Goal: Task Accomplishment & Management: Manage account settings

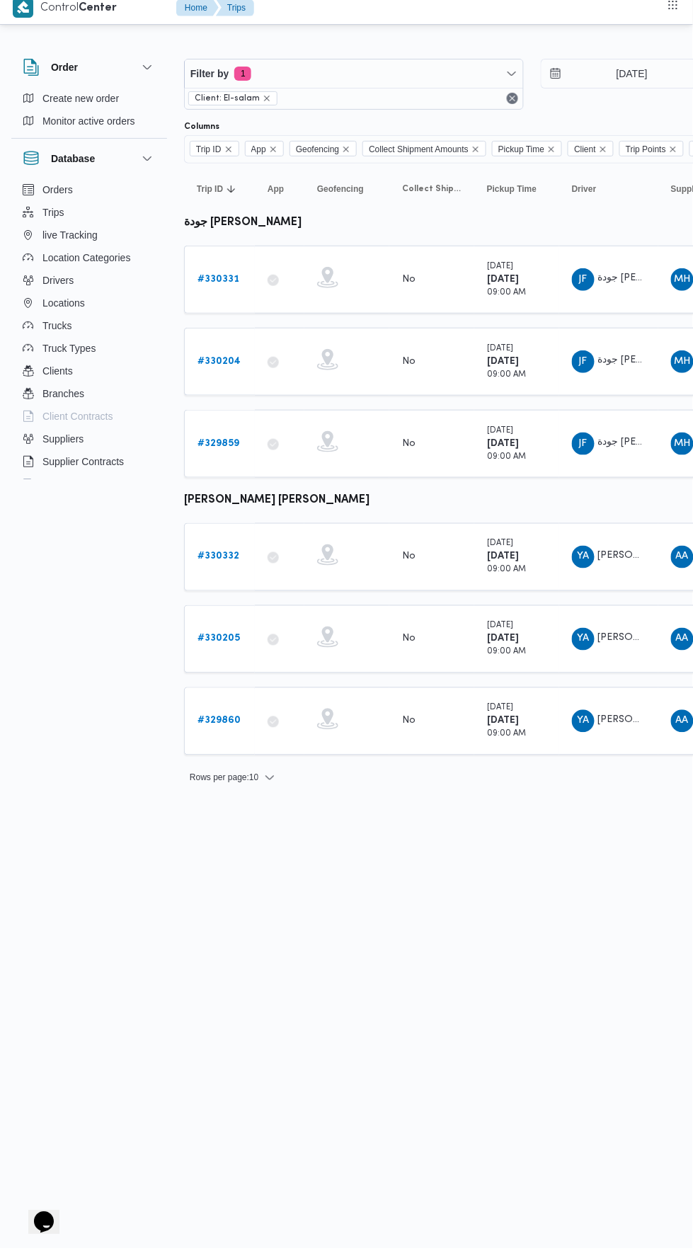
click at [200, 561] on b "# 330332" at bounding box center [218, 565] width 42 height 9
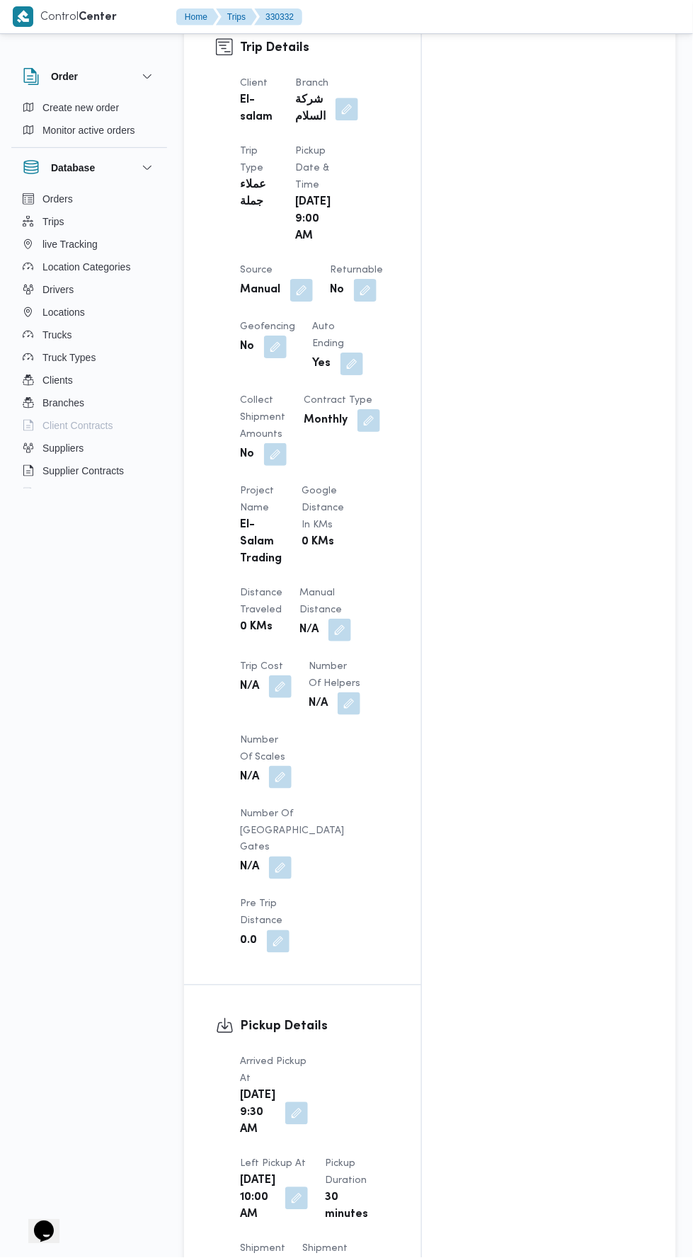
scroll to position [761, 0]
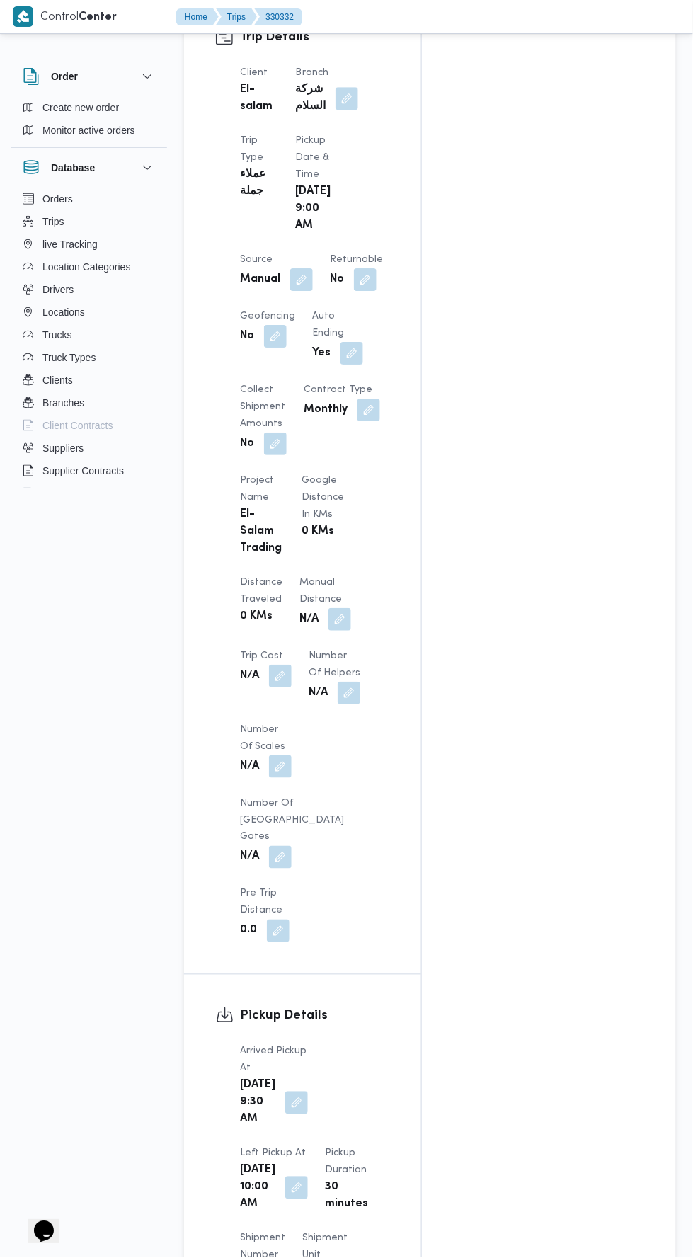
click at [328, 608] on button "button" at bounding box center [339, 619] width 23 height 23
click at [265, 571] on input "Manual Distance" at bounding box center [236, 568] width 141 height 28
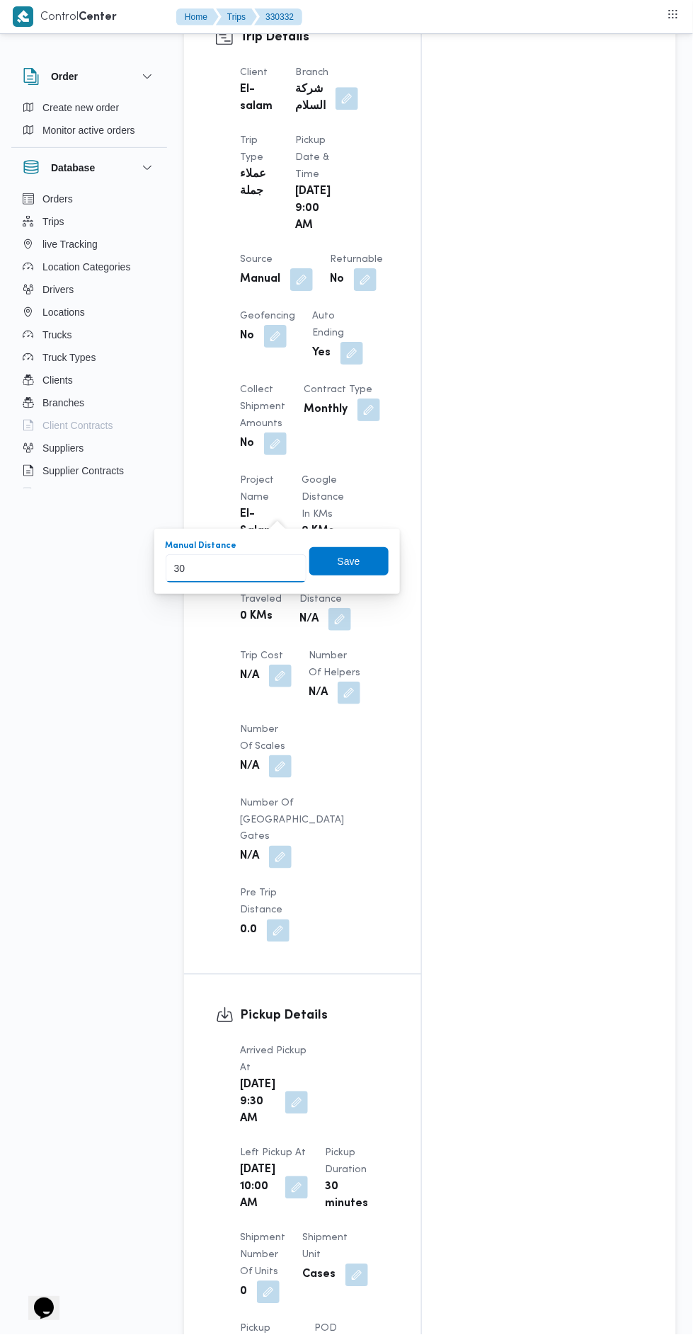
type input "300"
click at [362, 568] on span "Save" at bounding box center [348, 561] width 79 height 28
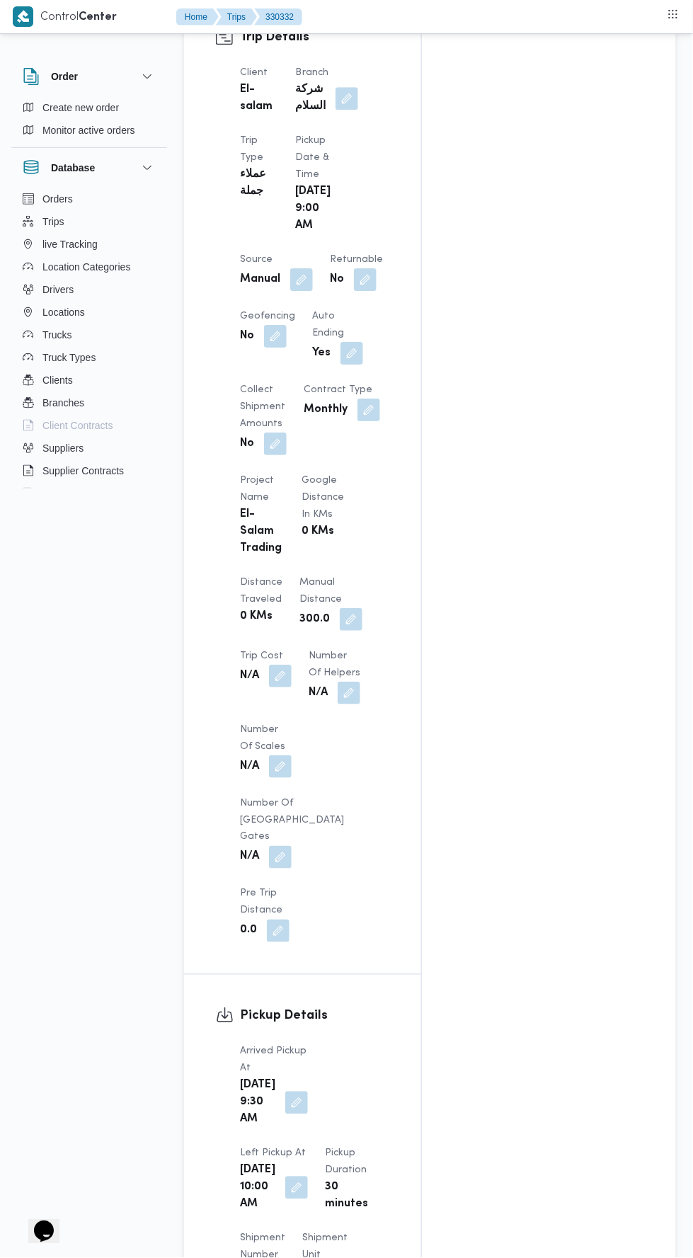
click at [340, 608] on button "button" at bounding box center [351, 619] width 23 height 23
click at [270, 573] on input "300.0" at bounding box center [244, 568] width 141 height 28
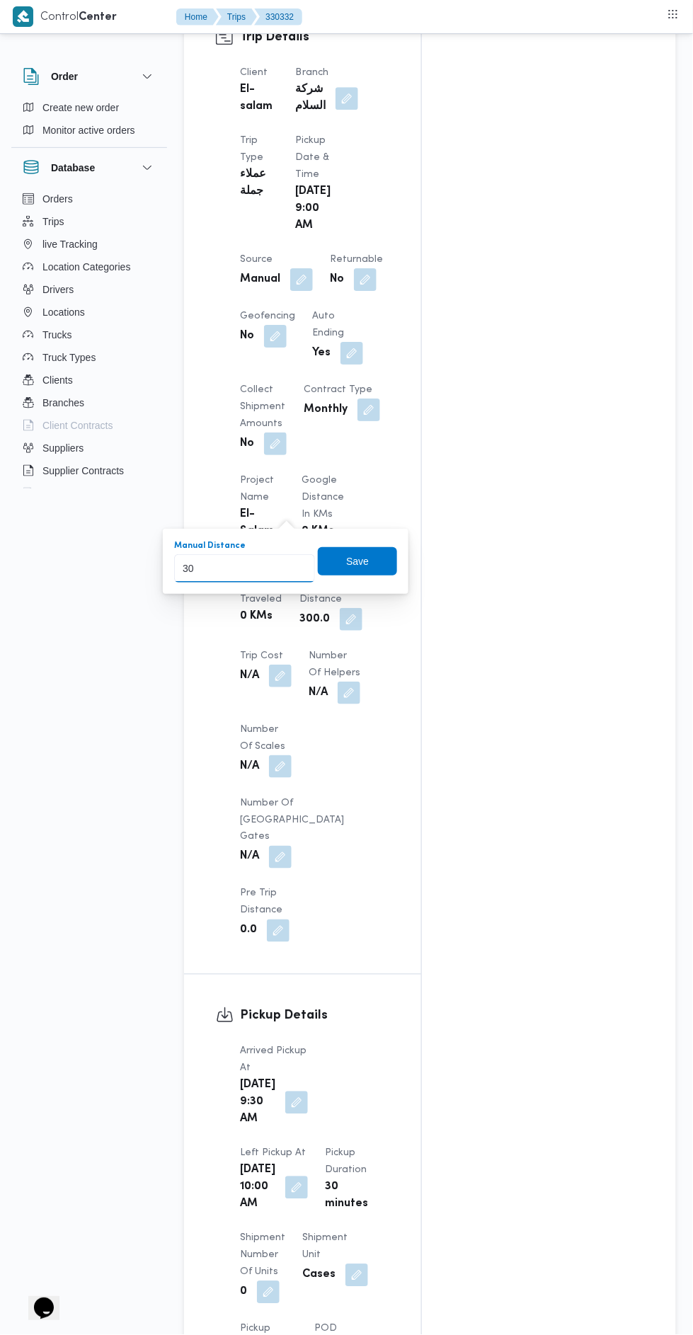
type input "302"
click at [359, 553] on span "Save" at bounding box center [357, 561] width 23 height 17
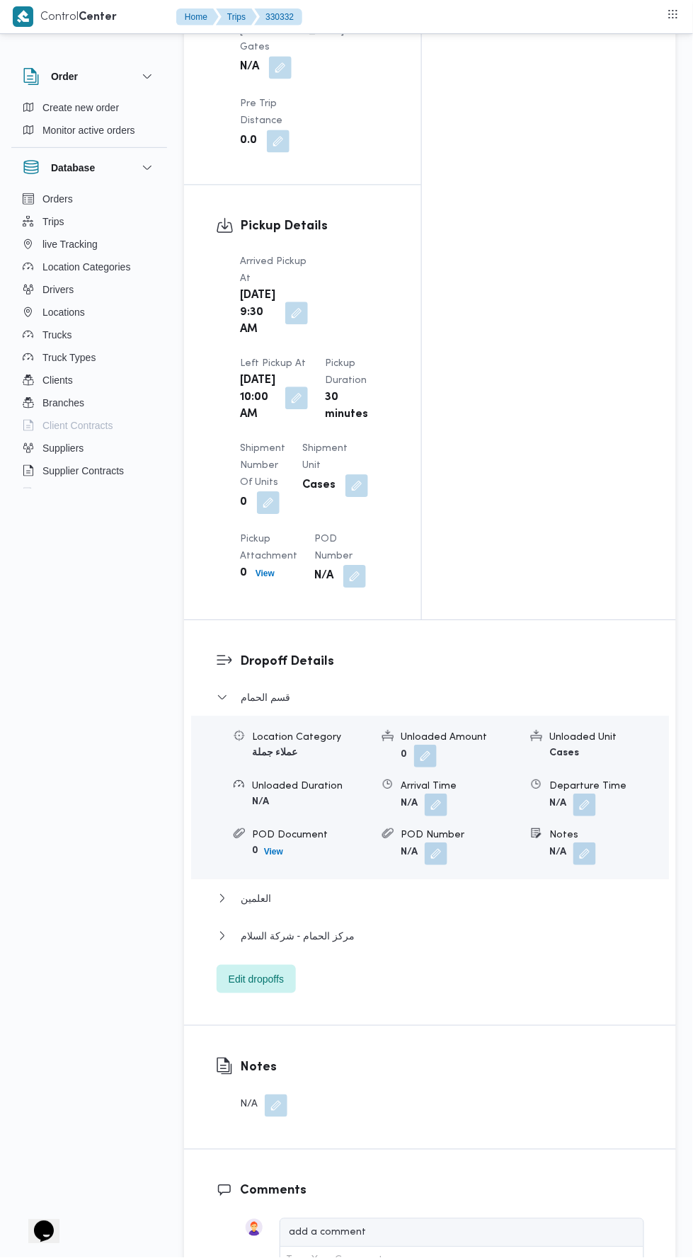
scroll to position [1597, 0]
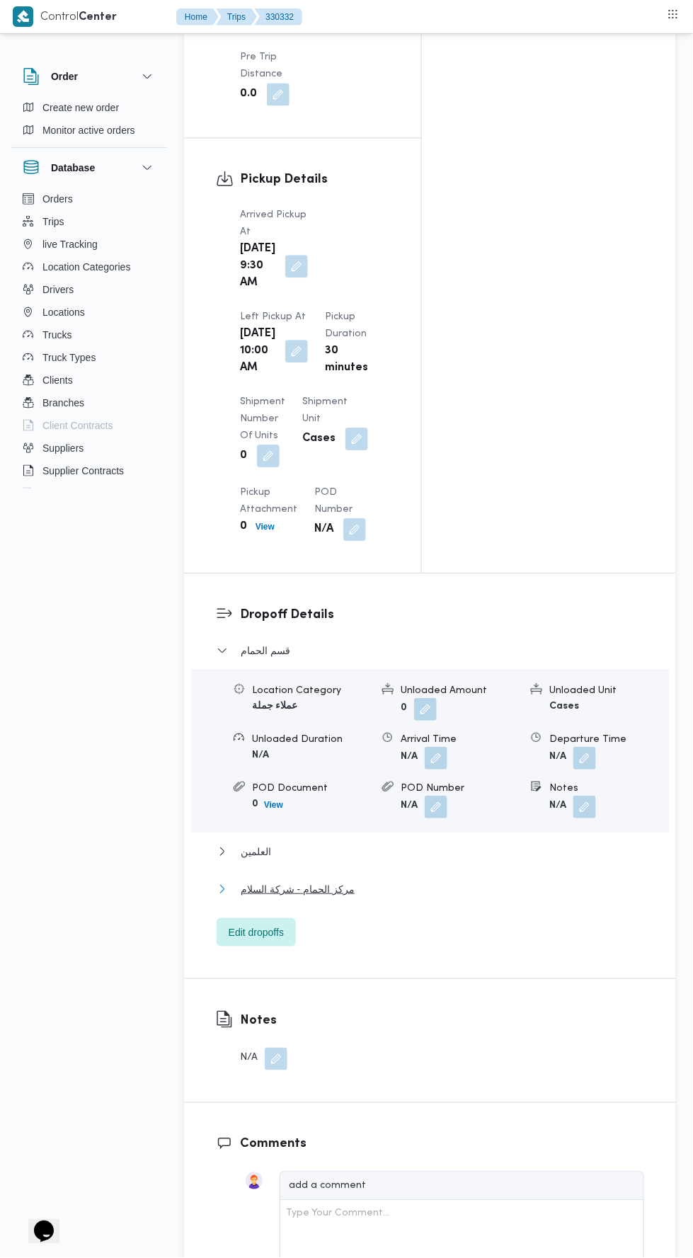
click at [398, 880] on button "مركز الحمام - شركة السلام" at bounding box center [430, 888] width 427 height 17
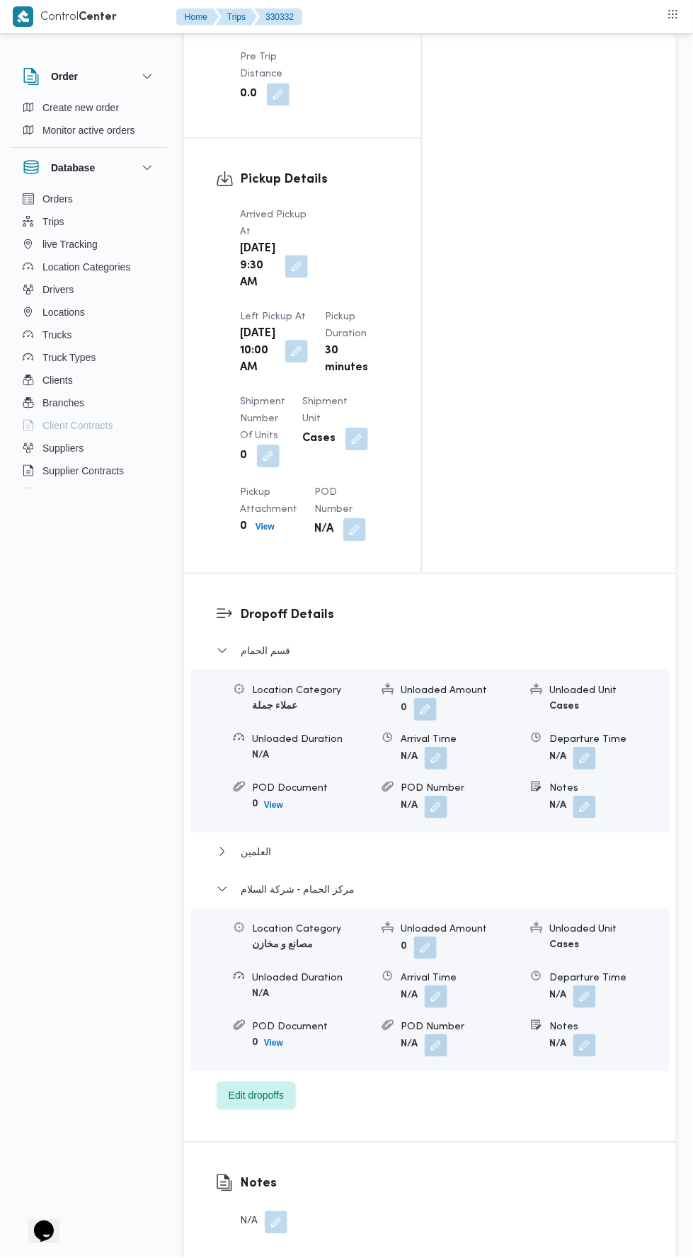
click at [577, 985] on button "button" at bounding box center [584, 996] width 23 height 23
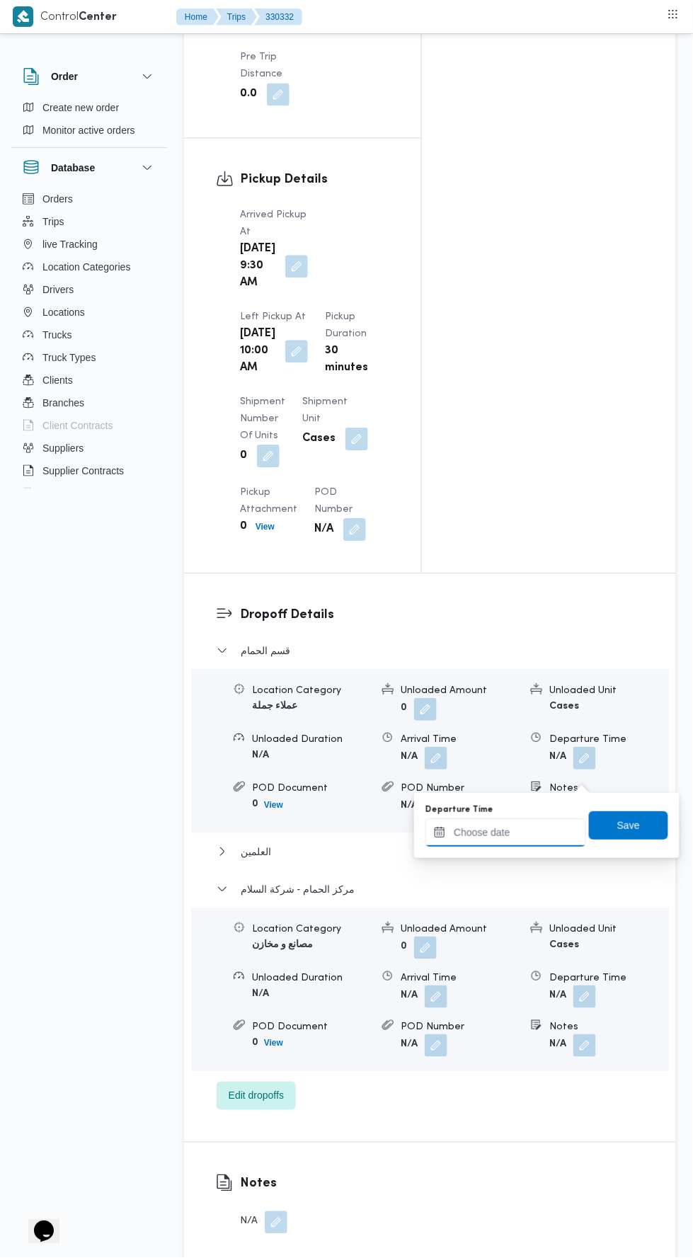
click at [531, 831] on input "Departure Time" at bounding box center [505, 832] width 161 height 28
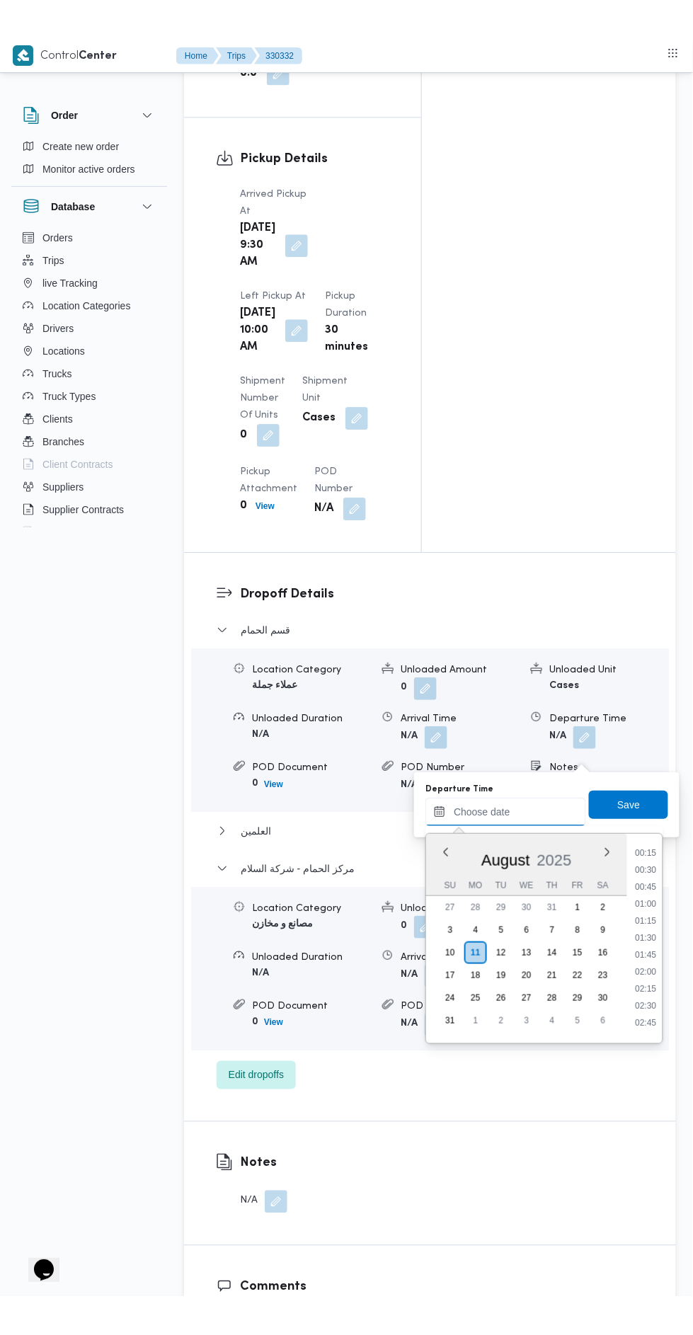
scroll to position [0, 0]
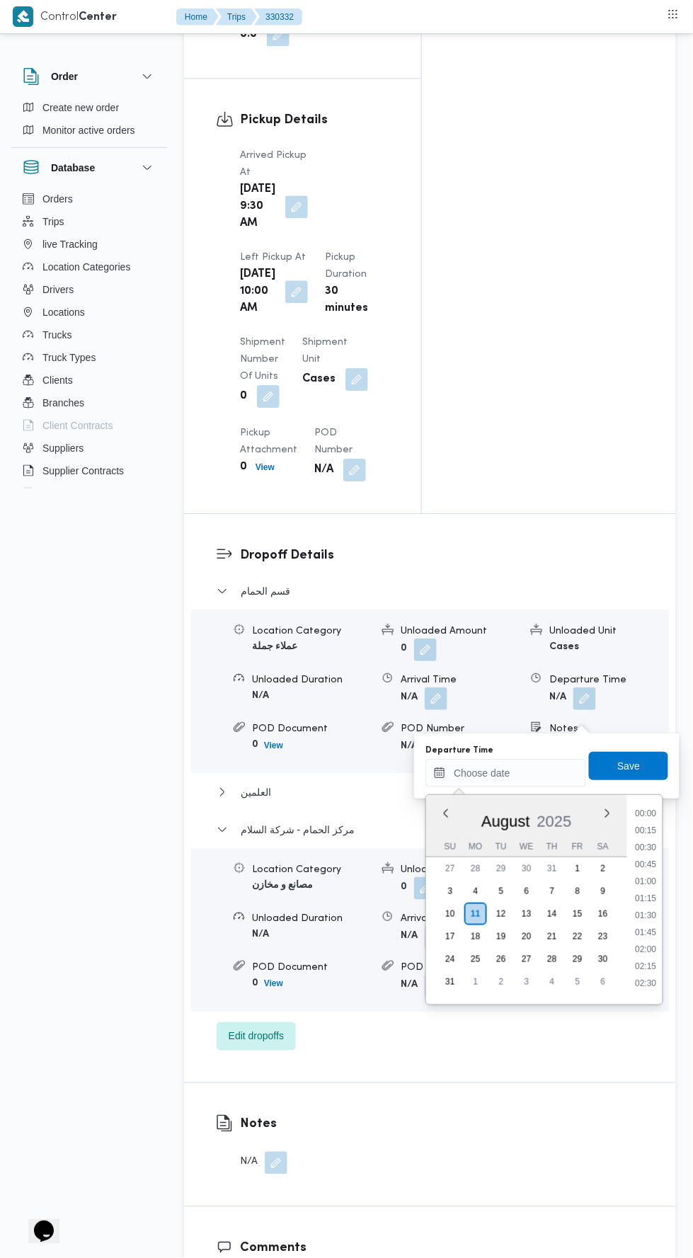
click at [645, 897] on li "01:15" at bounding box center [646, 898] width 33 height 14
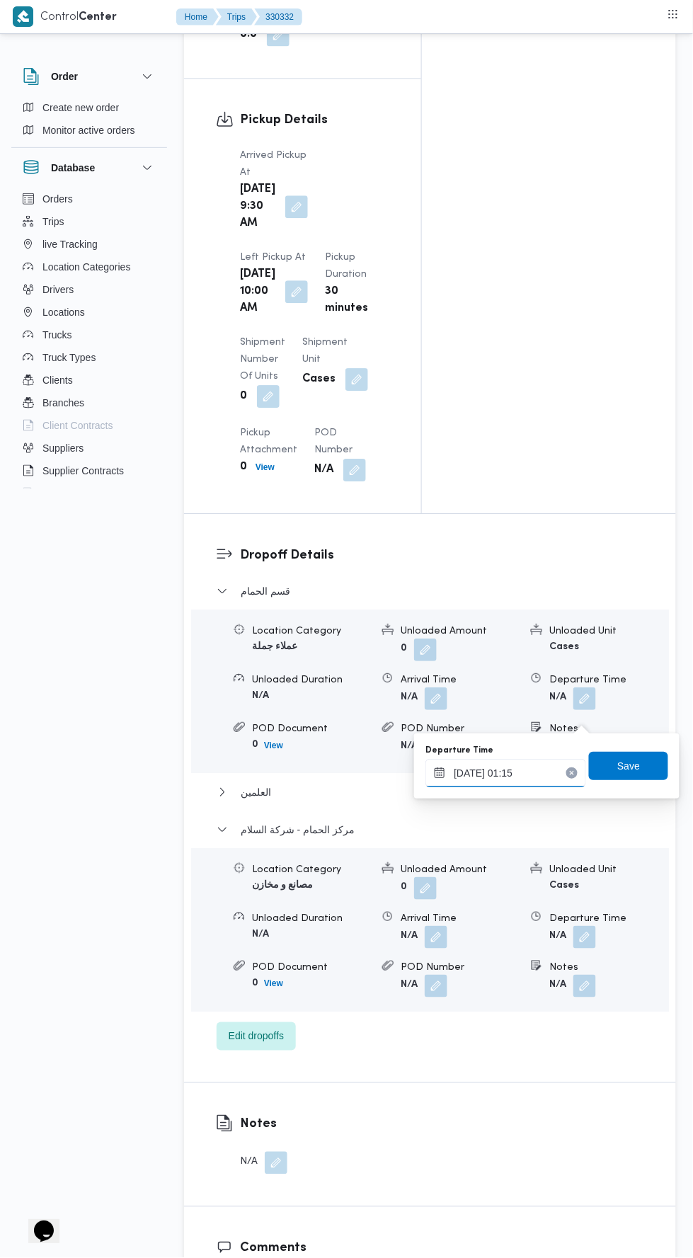
click at [561, 772] on input "[DATE] 01:15" at bounding box center [505, 773] width 161 height 28
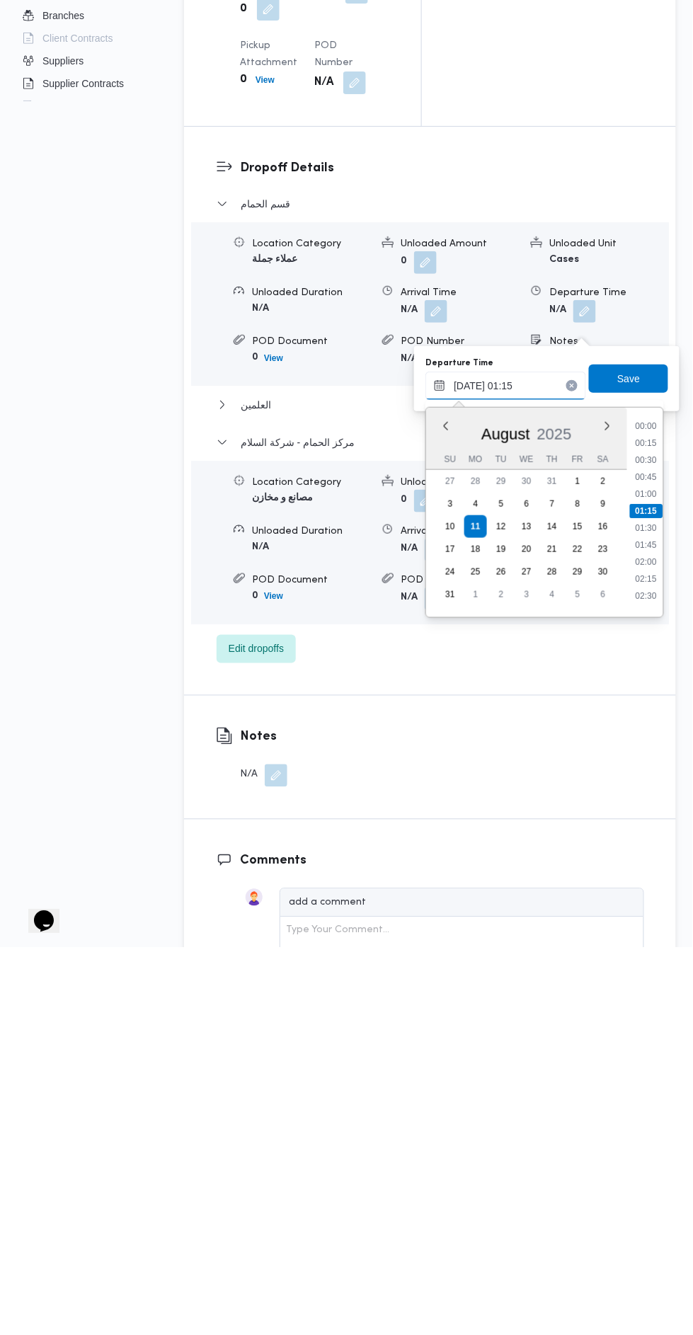
scroll to position [1657, 0]
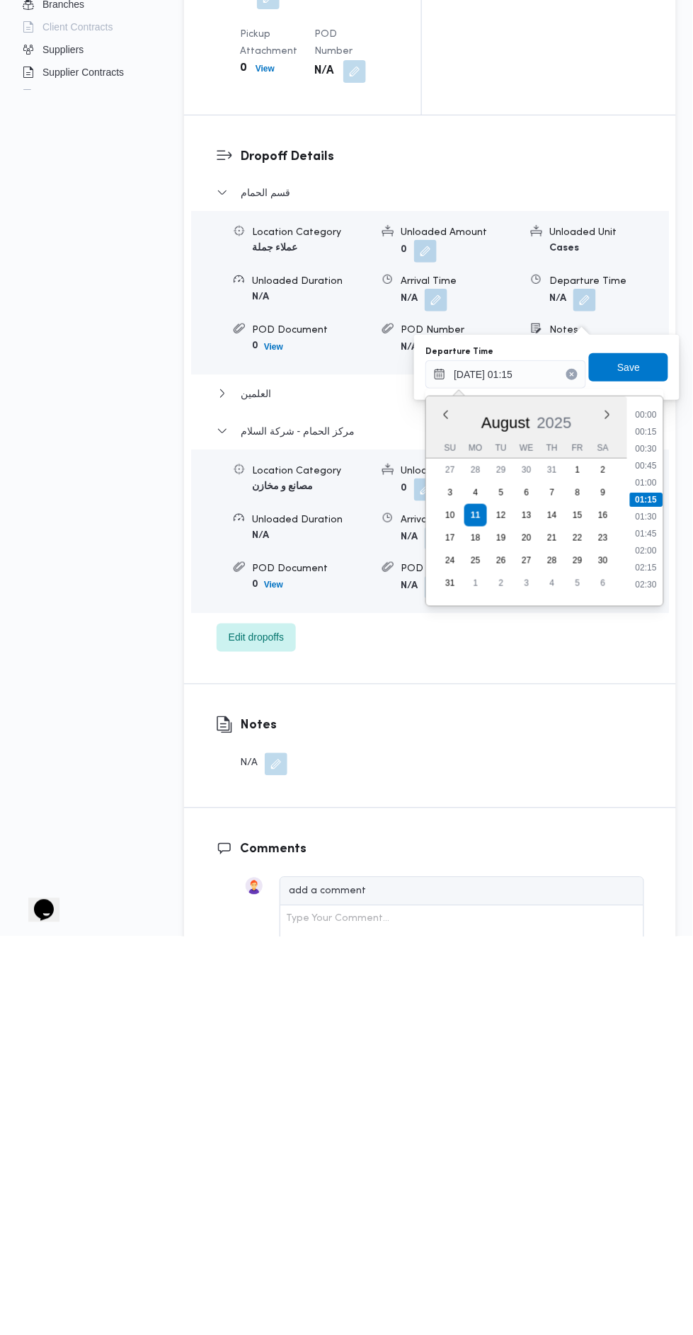
click at [640, 912] on li "01:30" at bounding box center [647, 915] width 33 height 14
type input "[DATE] 01:30"
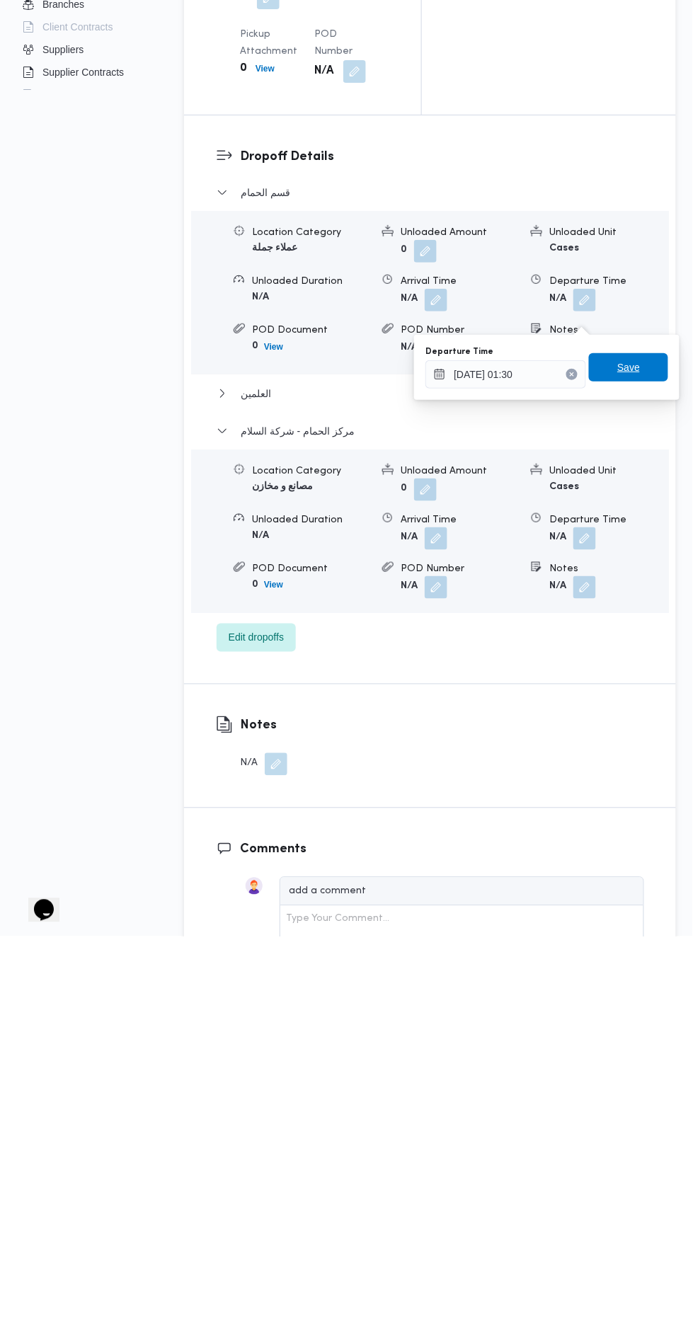
click at [646, 769] on span "Save" at bounding box center [628, 766] width 79 height 28
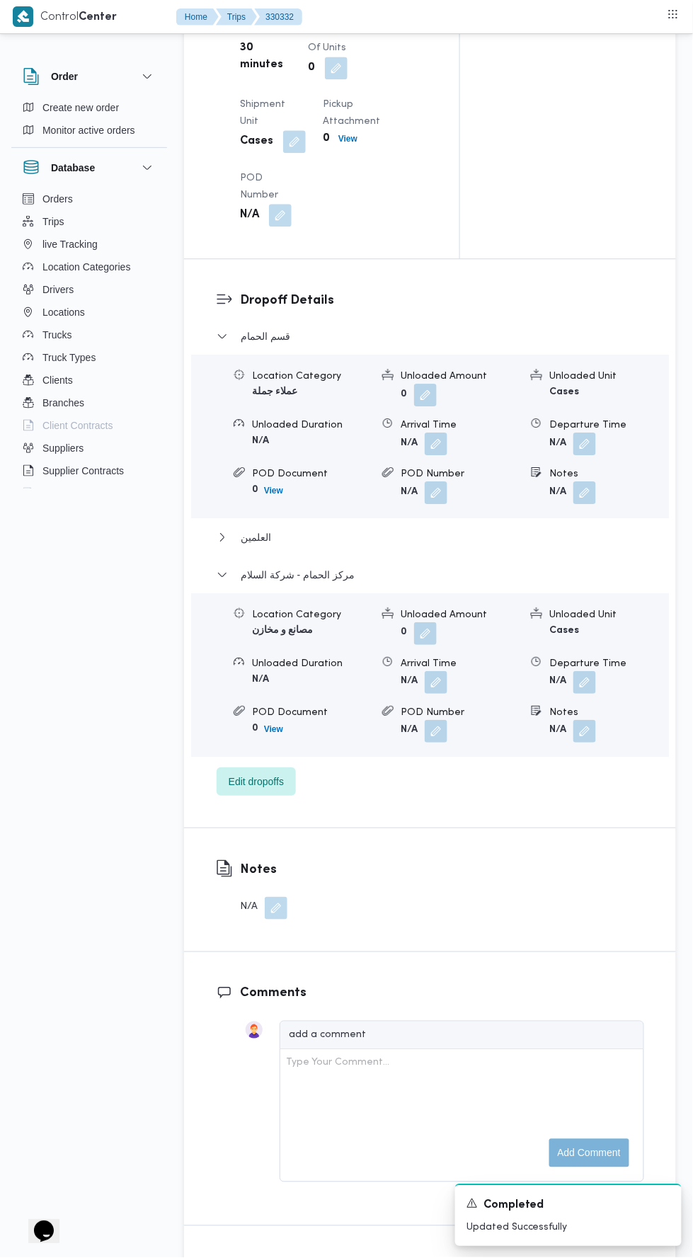
scroll to position [0, 0]
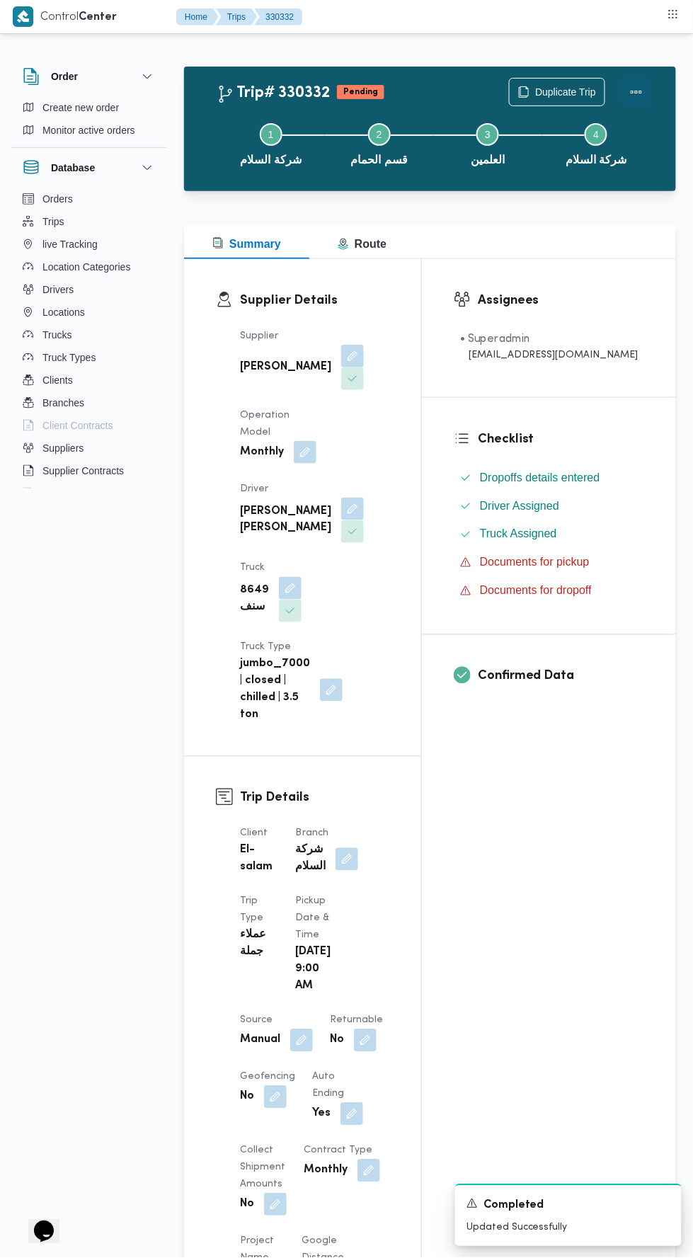
click at [644, 96] on button "Actions" at bounding box center [636, 92] width 28 height 28
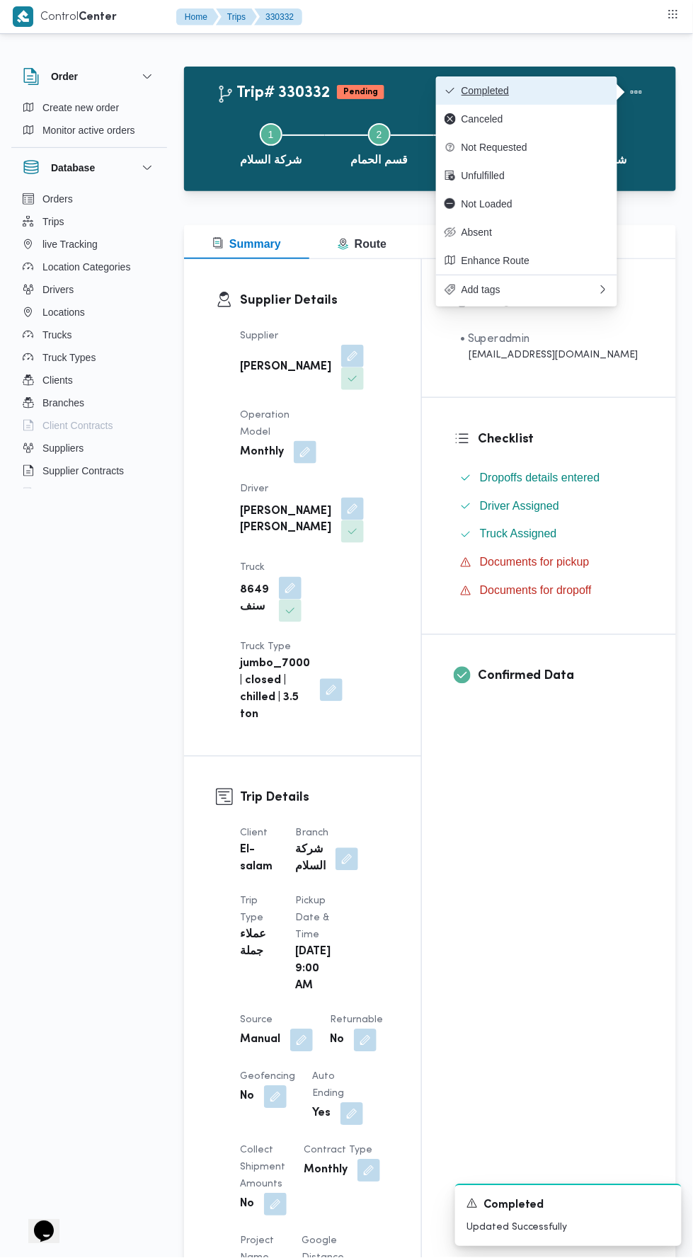
click at [548, 91] on span "Completed" at bounding box center [534, 90] width 147 height 11
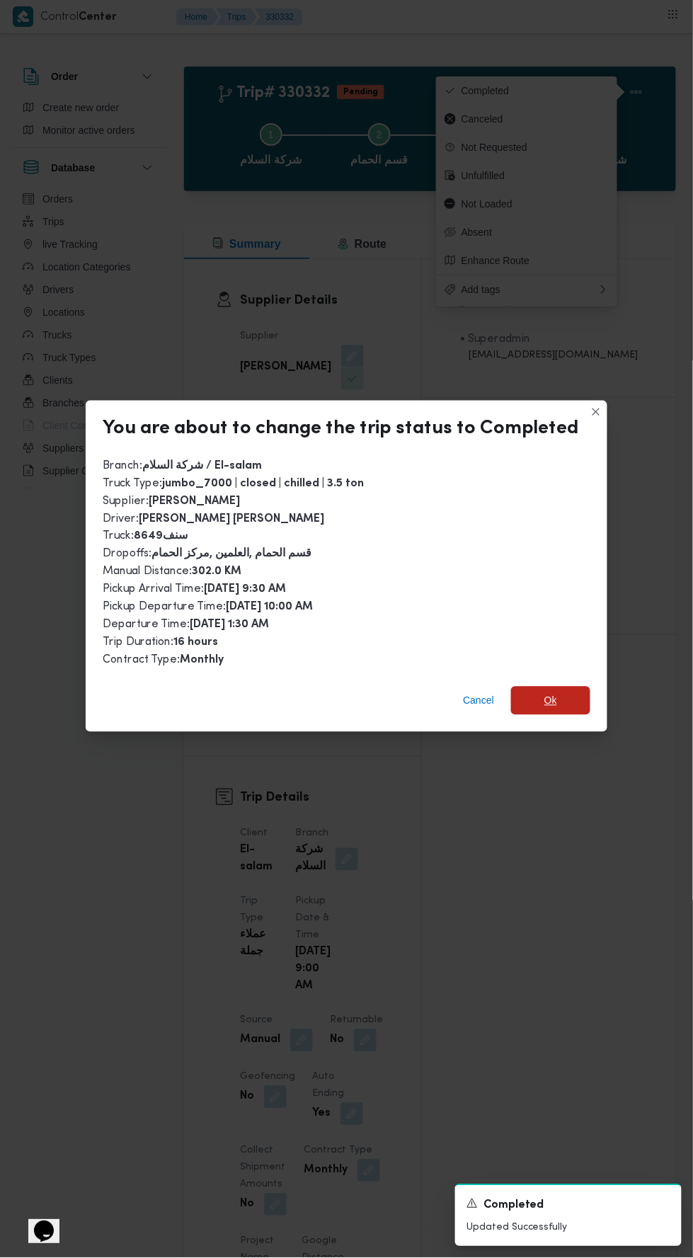
click at [569, 686] on span "Ok" at bounding box center [550, 700] width 79 height 28
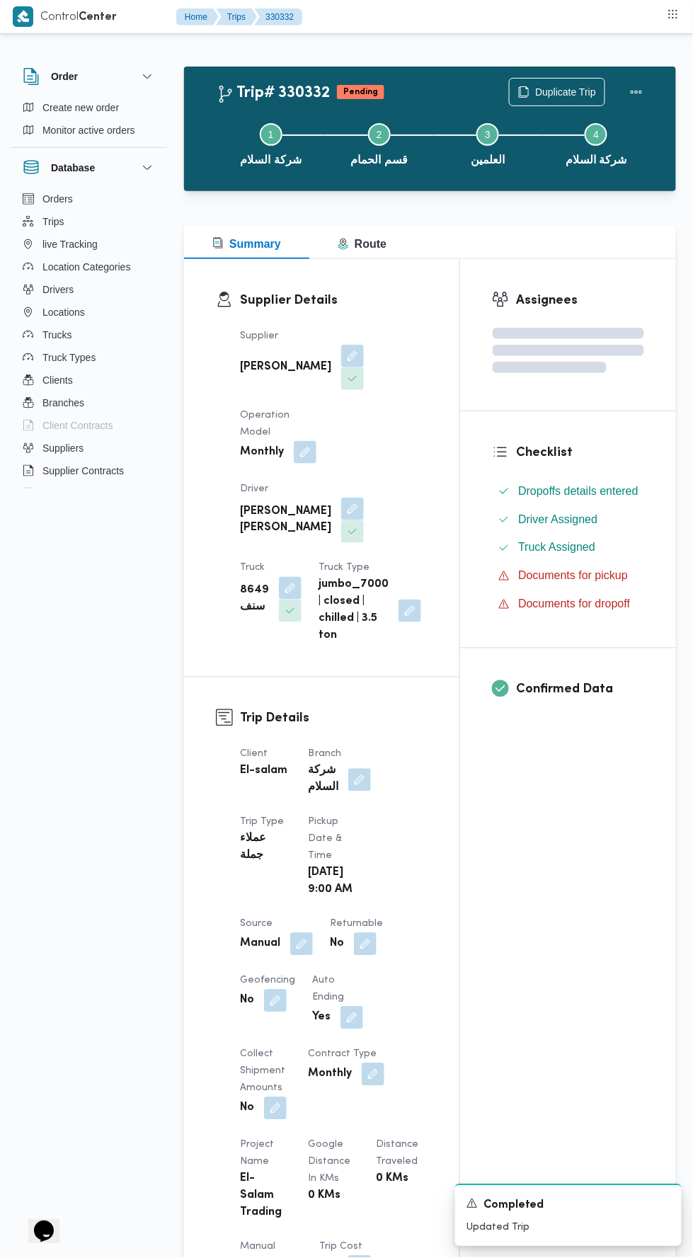
click at [590, 899] on div "Assignees Checklist Dropoffs details entered Driver Assigned Truck Assigned Doc…" at bounding box center [568, 1087] width 216 height 1656
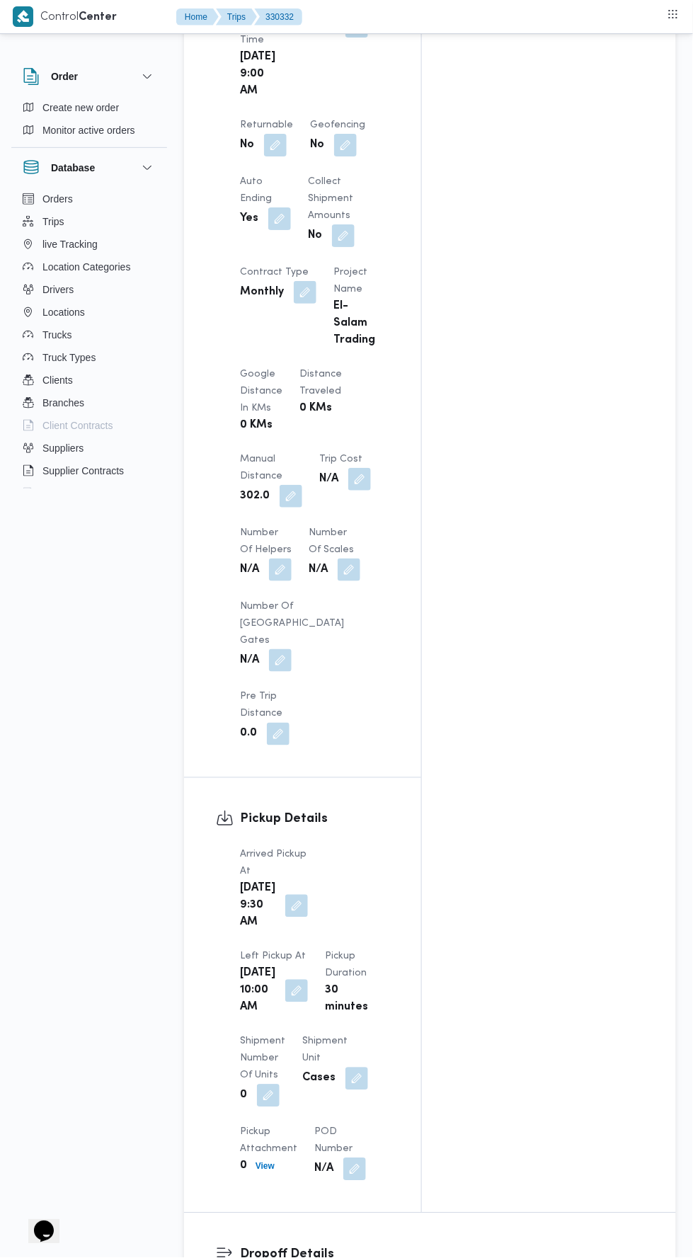
scroll to position [912, 0]
